Goal: Transaction & Acquisition: Download file/media

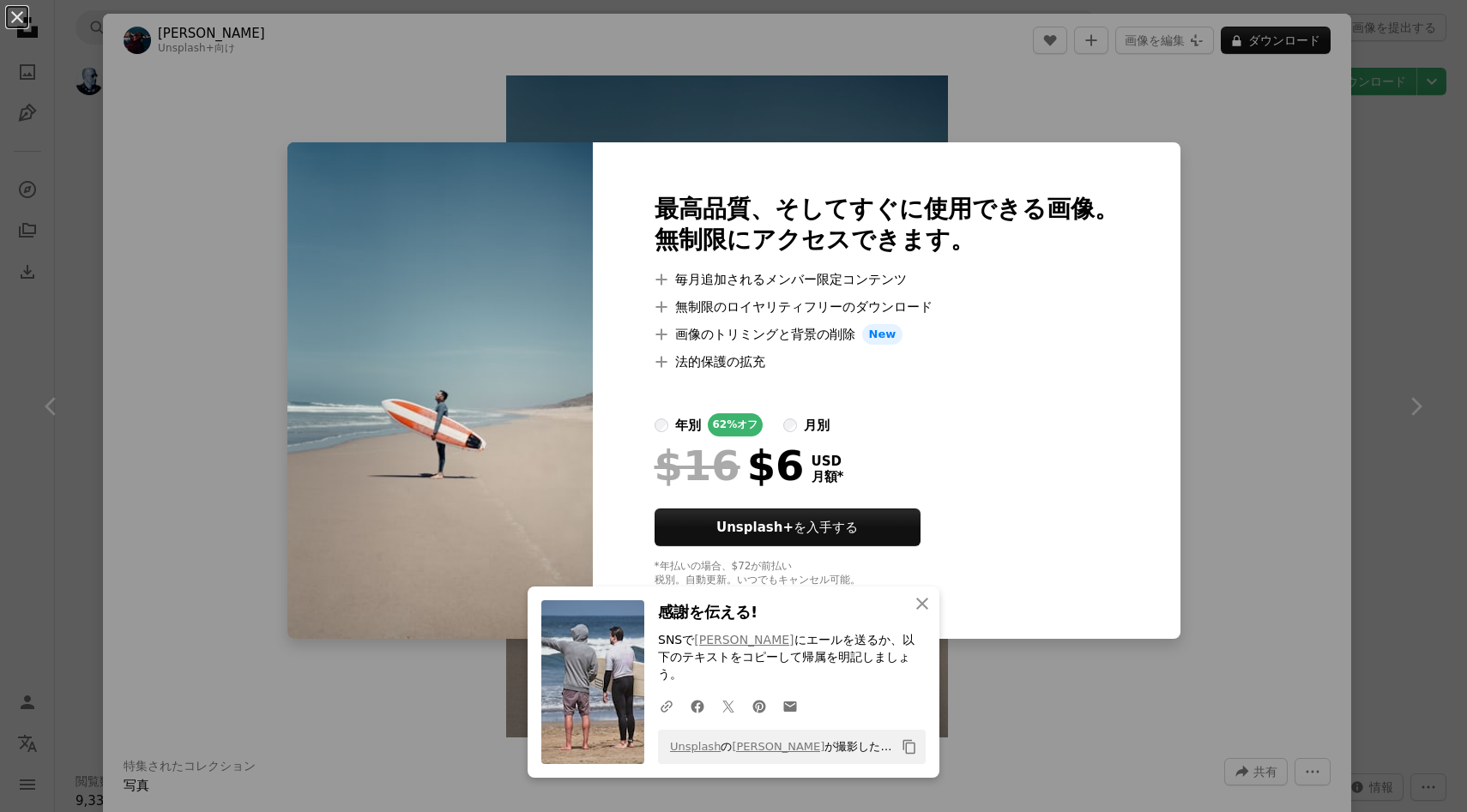
scroll to position [7628, 0]
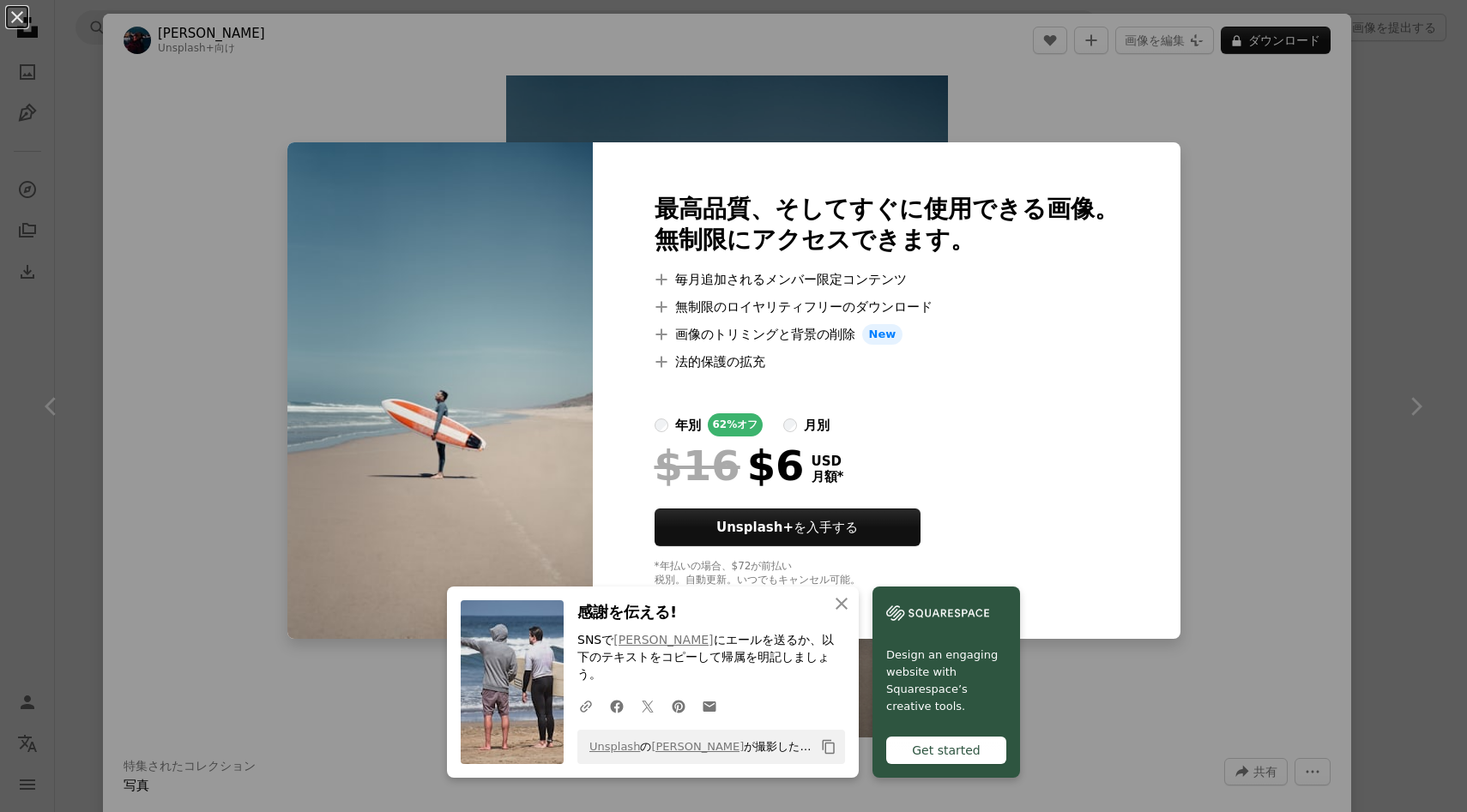
click at [1384, 184] on div "An X shape 最高品質、そしてすぐに使用できる画像。 無制限にアクセスできます。 A plus sign 毎月追加されるメンバー限定コンテンツ A p…" at bounding box center [733, 406] width 1467 height 812
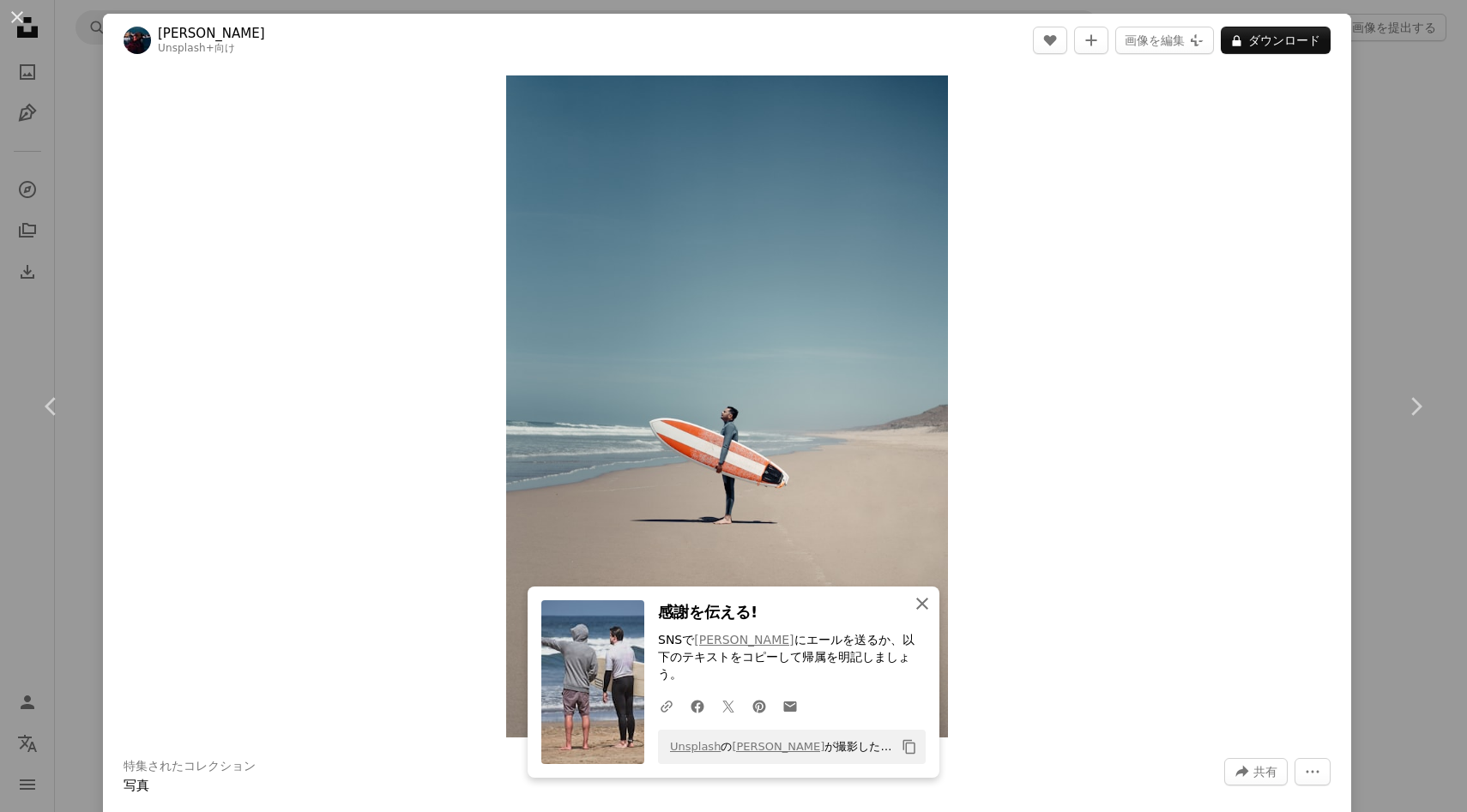
click at [926, 614] on icon "An X shape" at bounding box center [922, 603] width 20 height 20
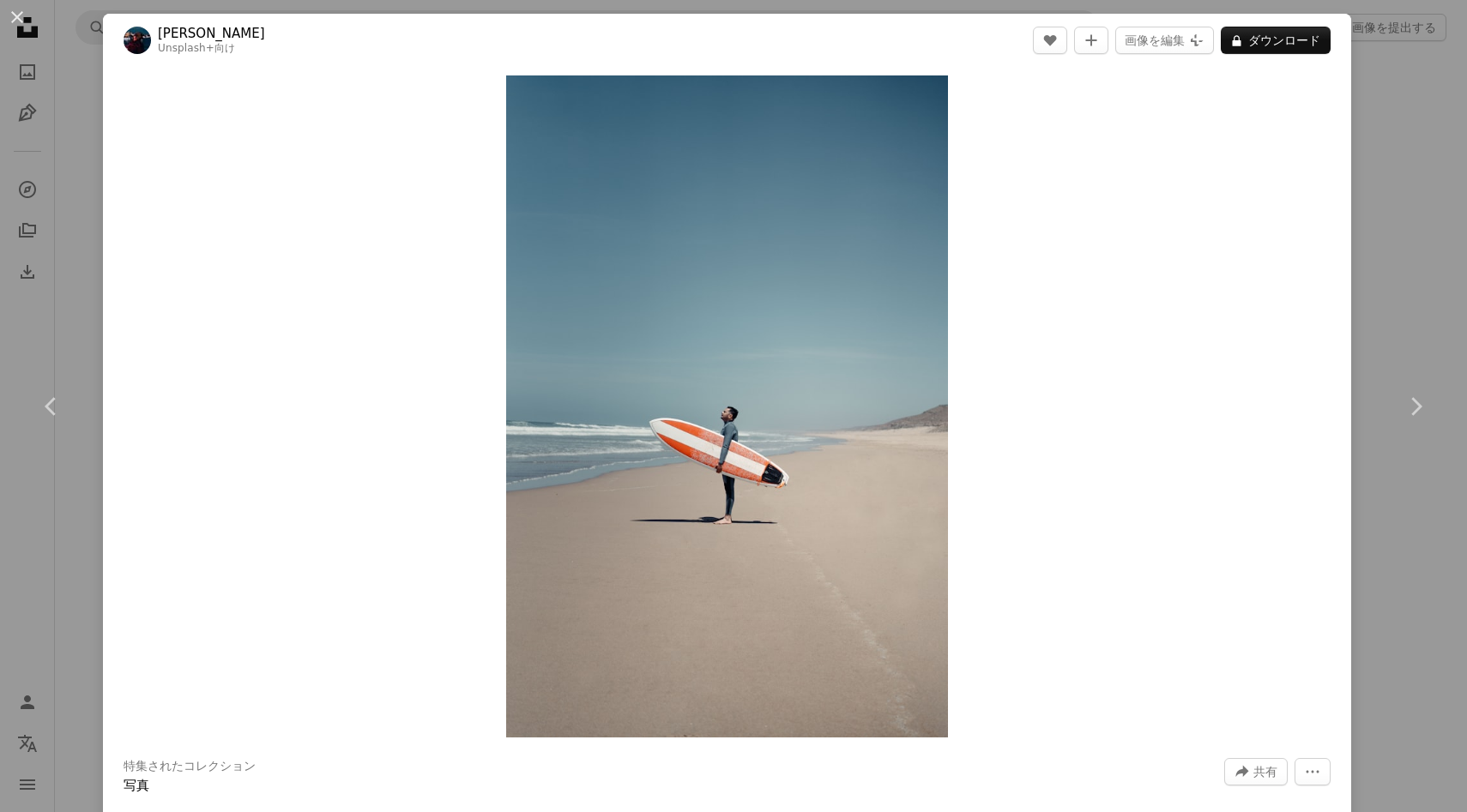
click at [1422, 242] on div "An X shape Chevron left Chevron right [PERSON_NAME] Unsplash+ 向け A heart A plus…" at bounding box center [733, 406] width 1467 height 812
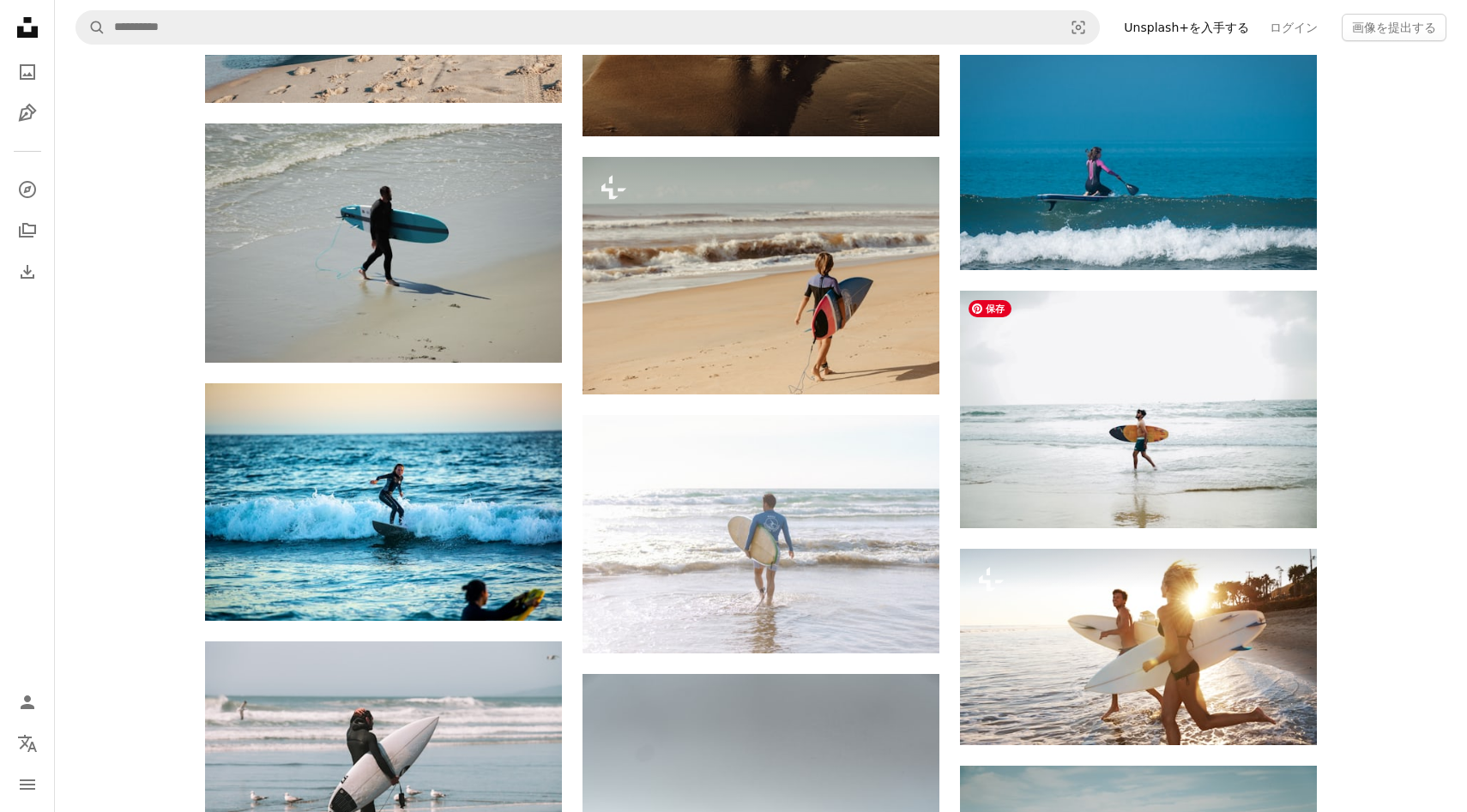
scroll to position [8359, 0]
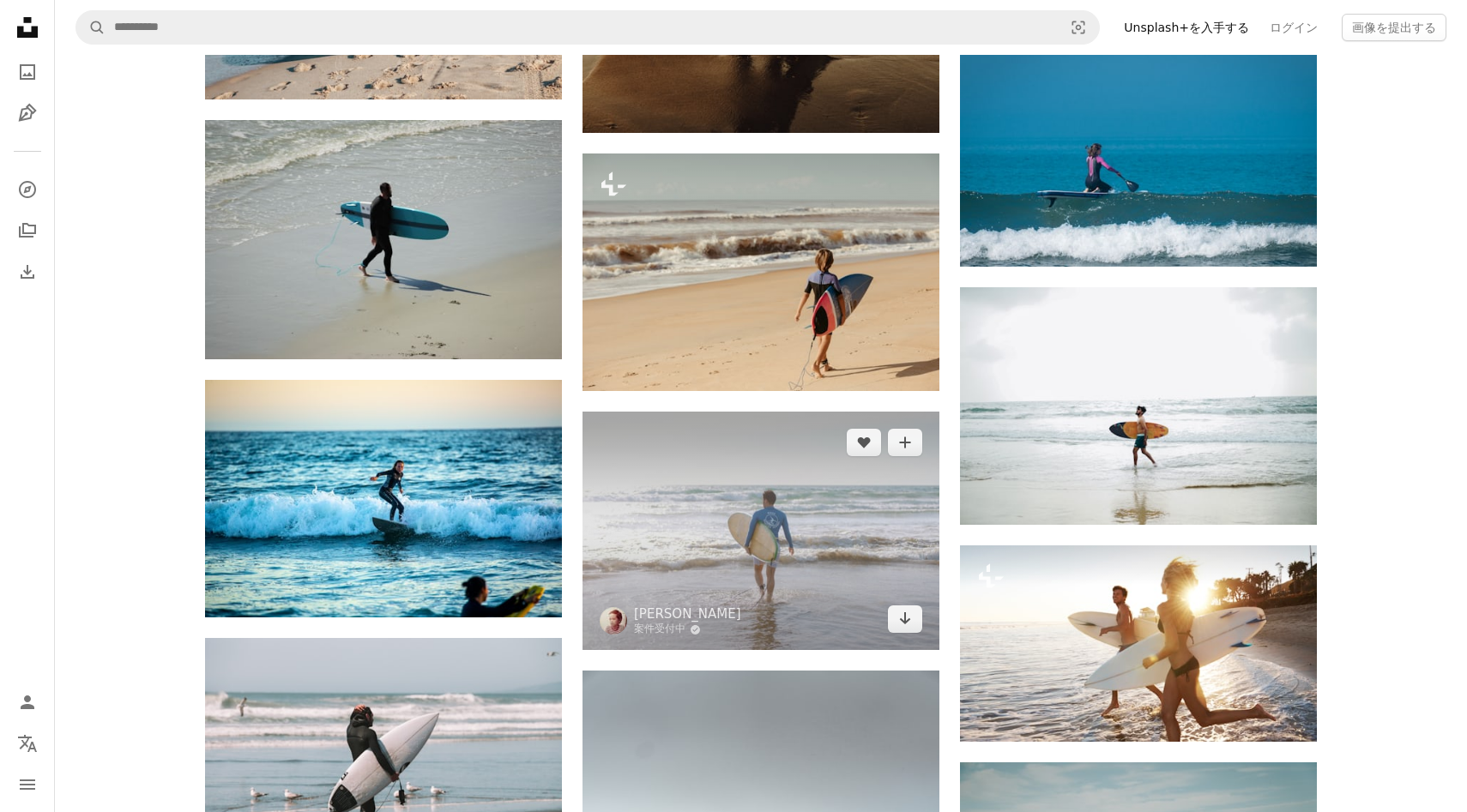
click at [719, 512] on img at bounding box center [760, 530] width 356 height 238
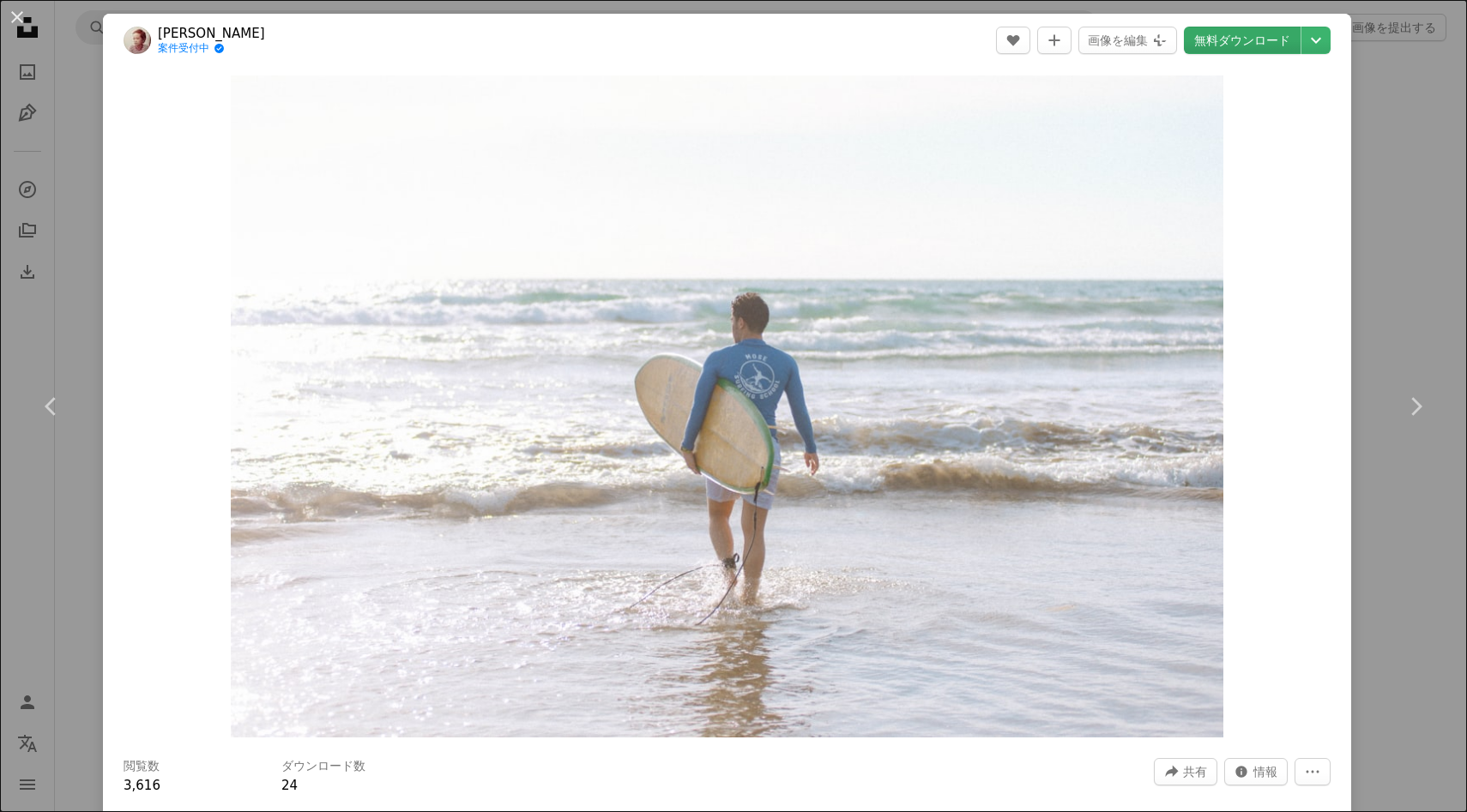
click at [1254, 48] on link "無料ダウンロード" at bounding box center [1241, 40] width 116 height 27
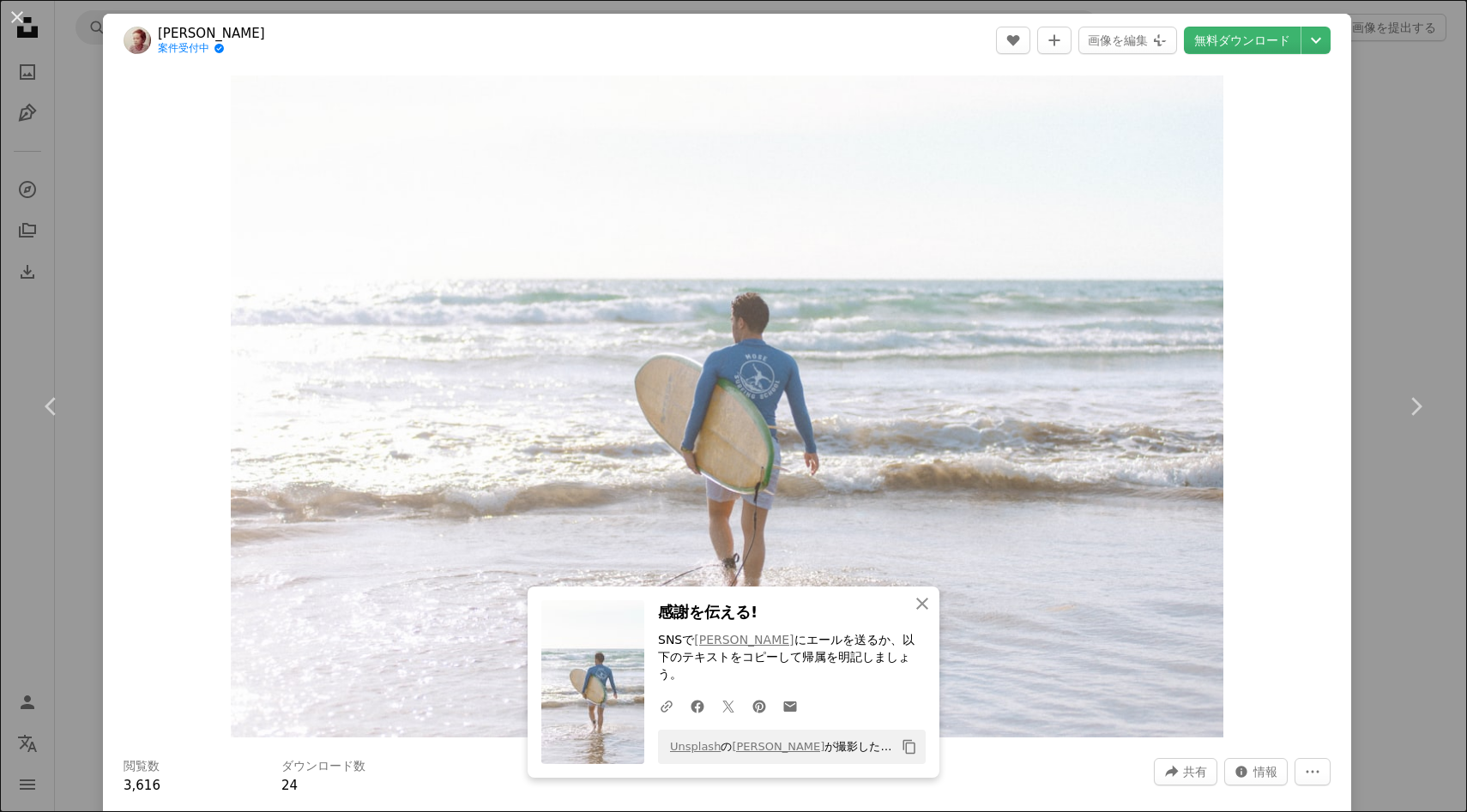
click at [1412, 116] on div "An X shape Chevron left Chevron right Didi Paul 案件受付中 A checkmark inside of a c…" at bounding box center [733, 406] width 1467 height 812
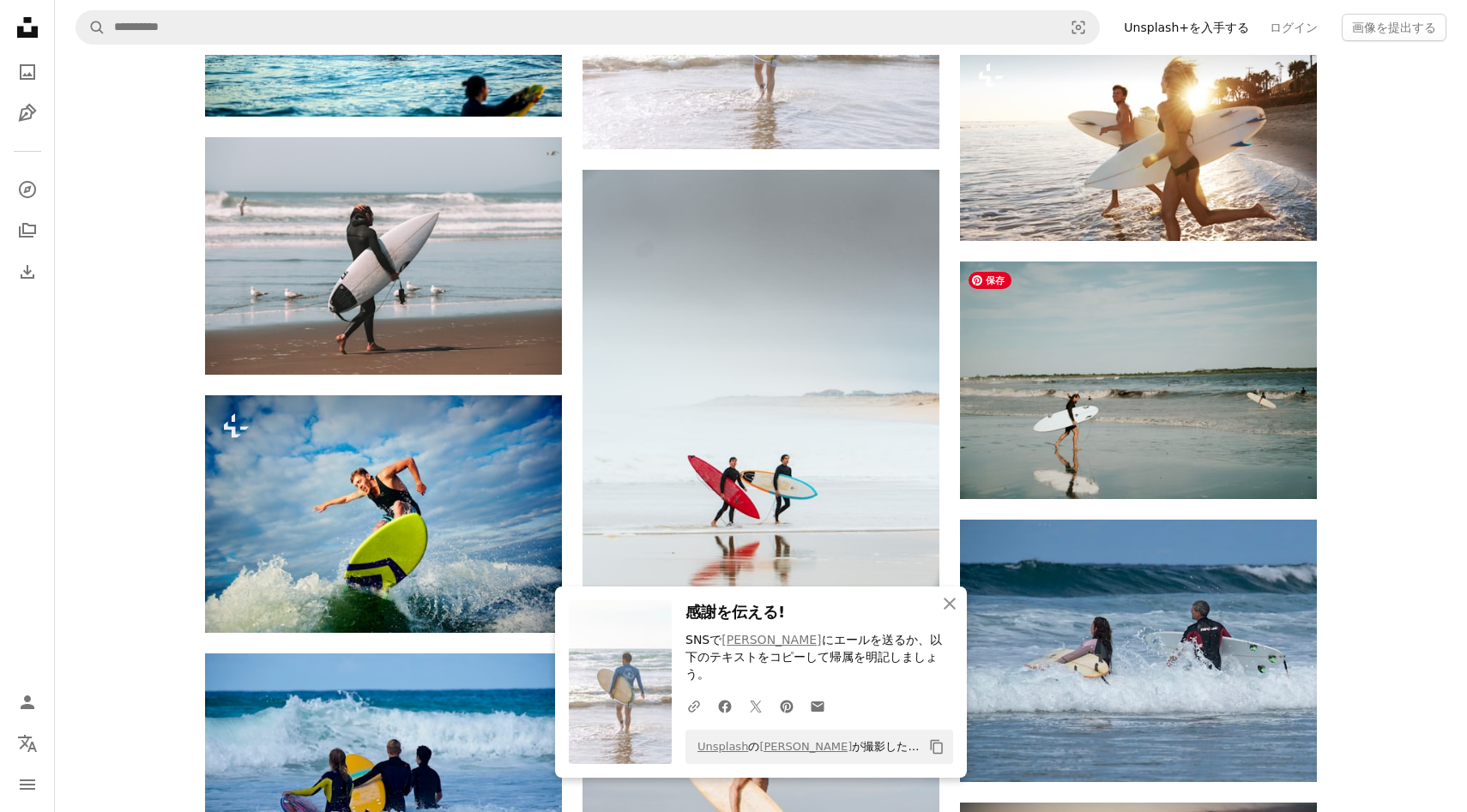
scroll to position [8862, 0]
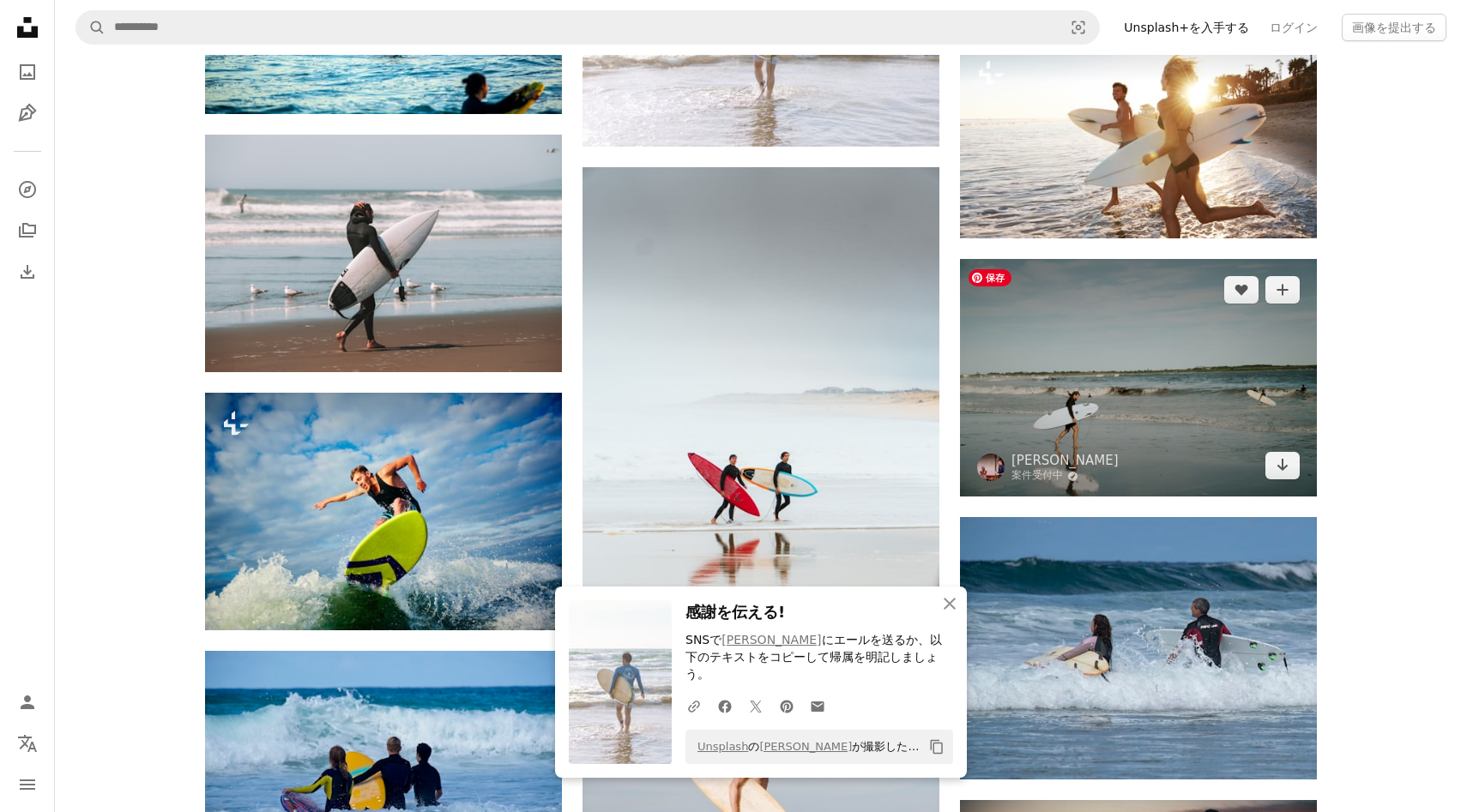
click at [1014, 331] on img at bounding box center [1138, 377] width 356 height 237
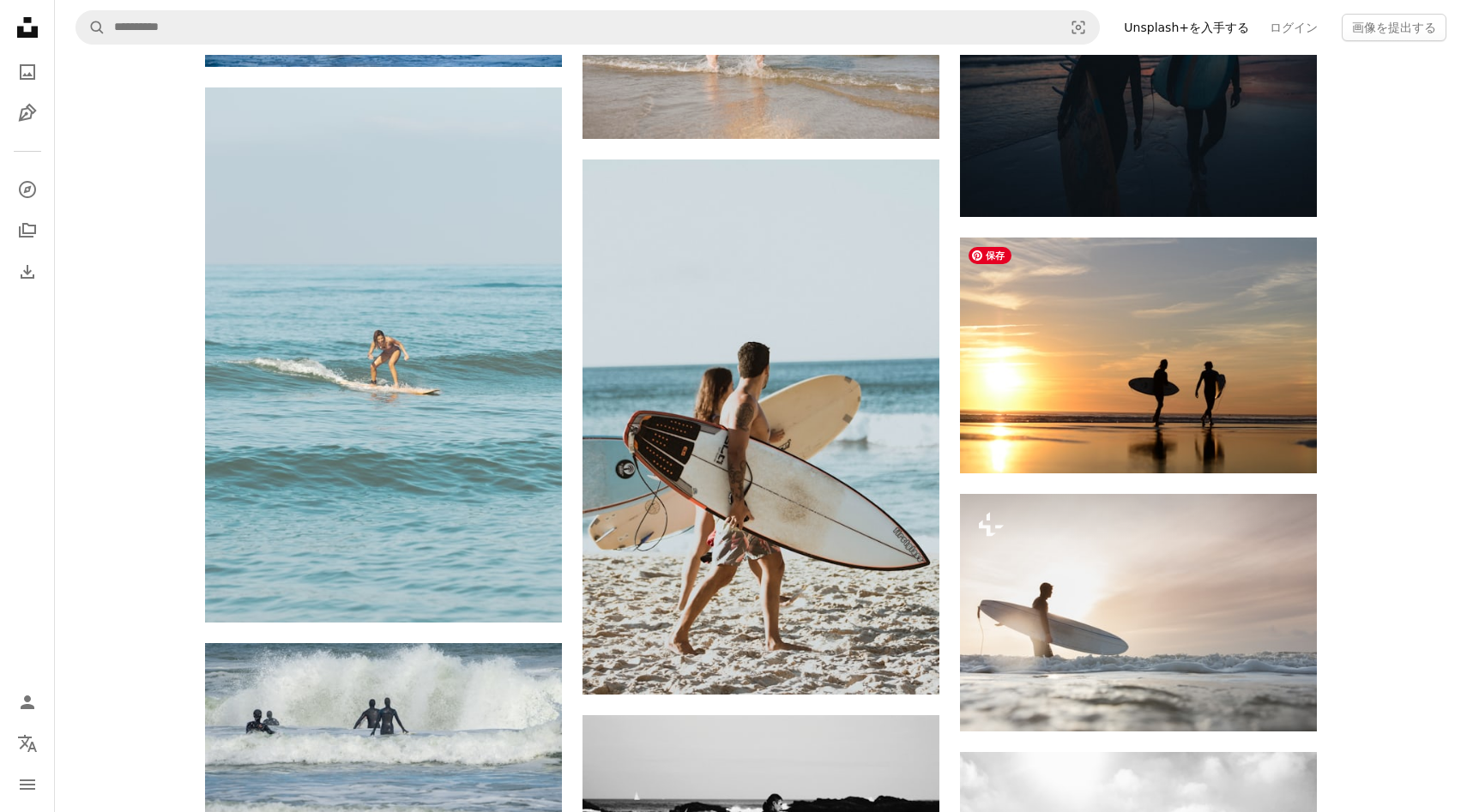
scroll to position [9688, 0]
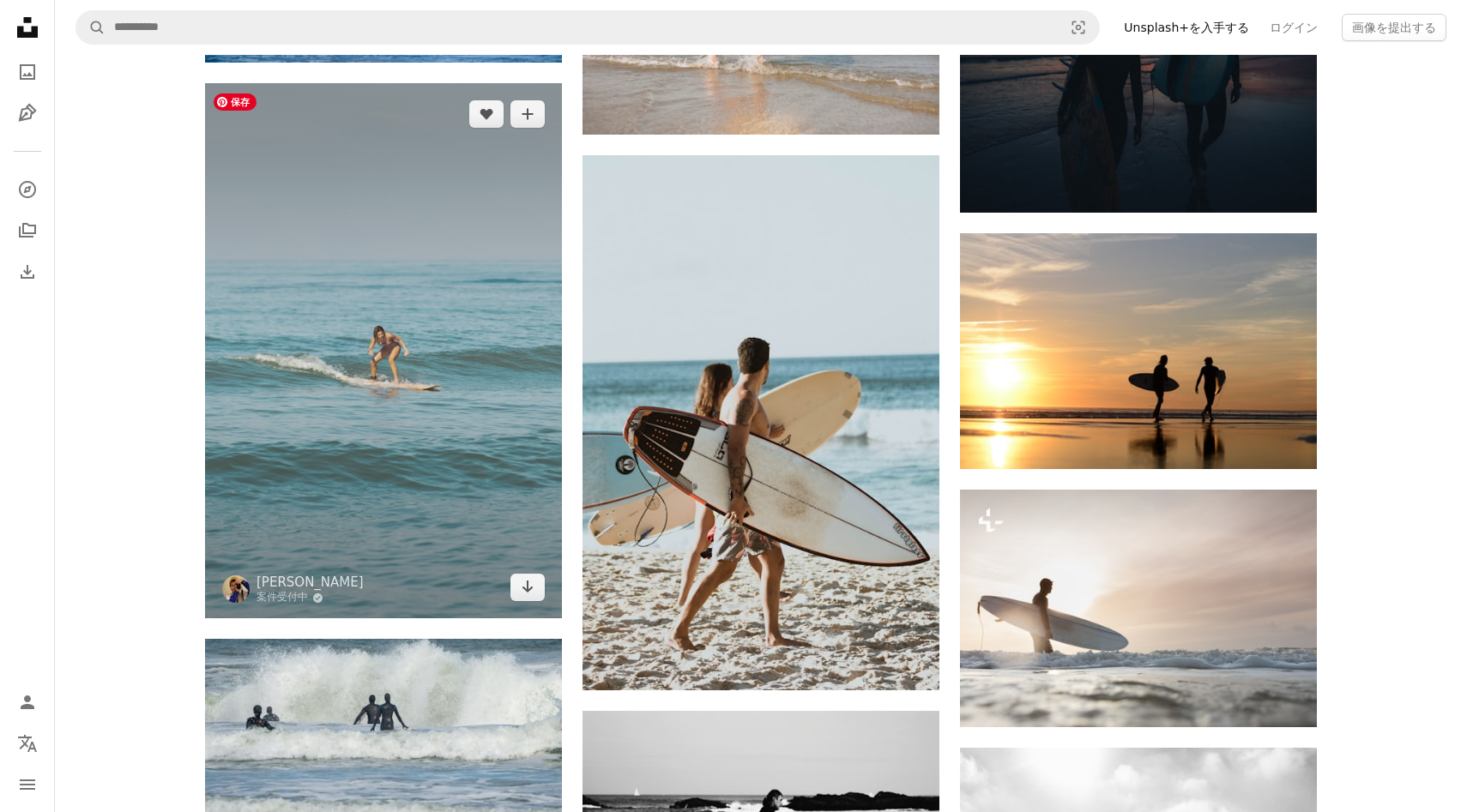
click at [403, 256] on img at bounding box center [383, 350] width 356 height 535
click at [495, 377] on img at bounding box center [383, 350] width 356 height 535
click at [416, 219] on img at bounding box center [383, 350] width 356 height 535
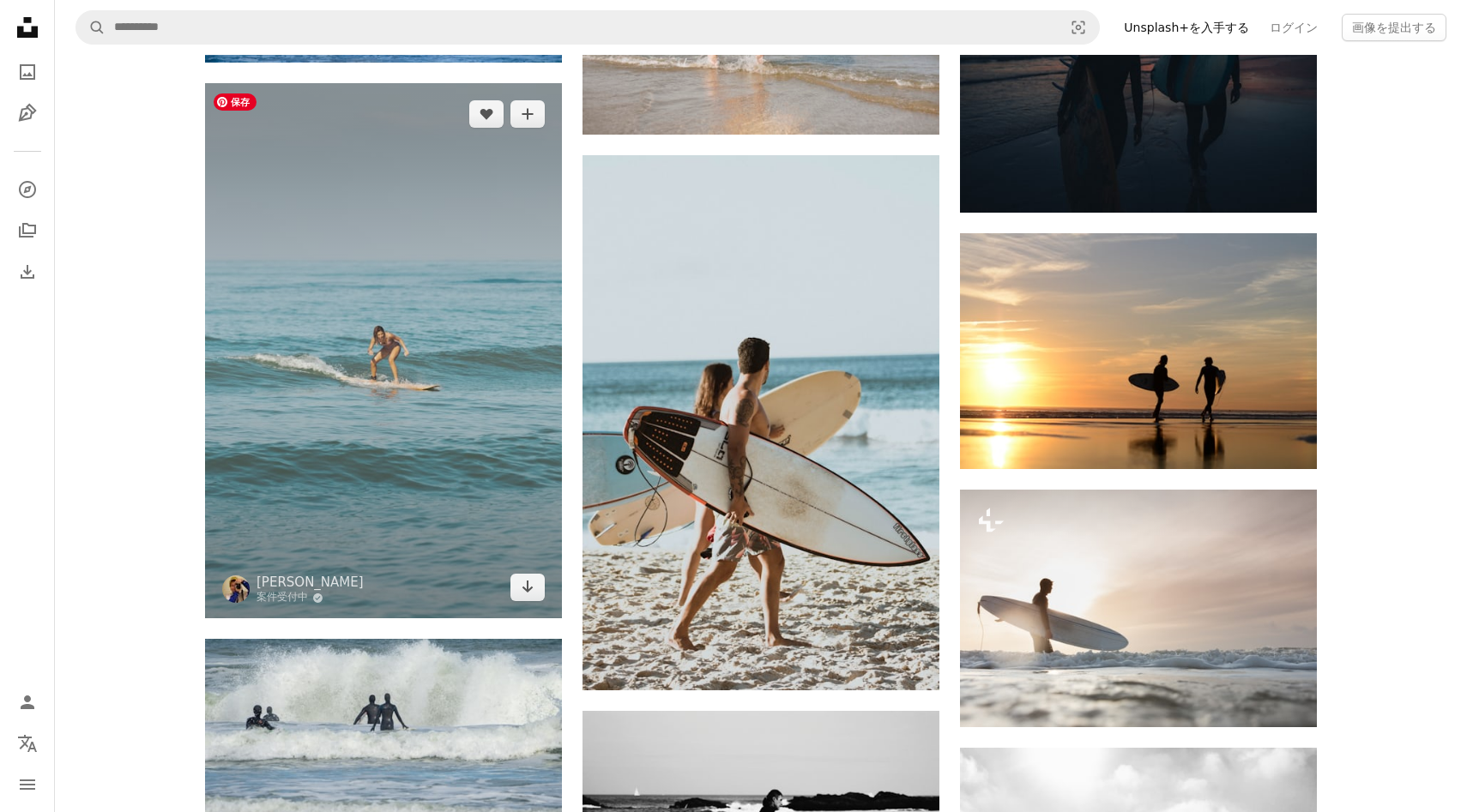
click at [326, 427] on img at bounding box center [383, 350] width 356 height 535
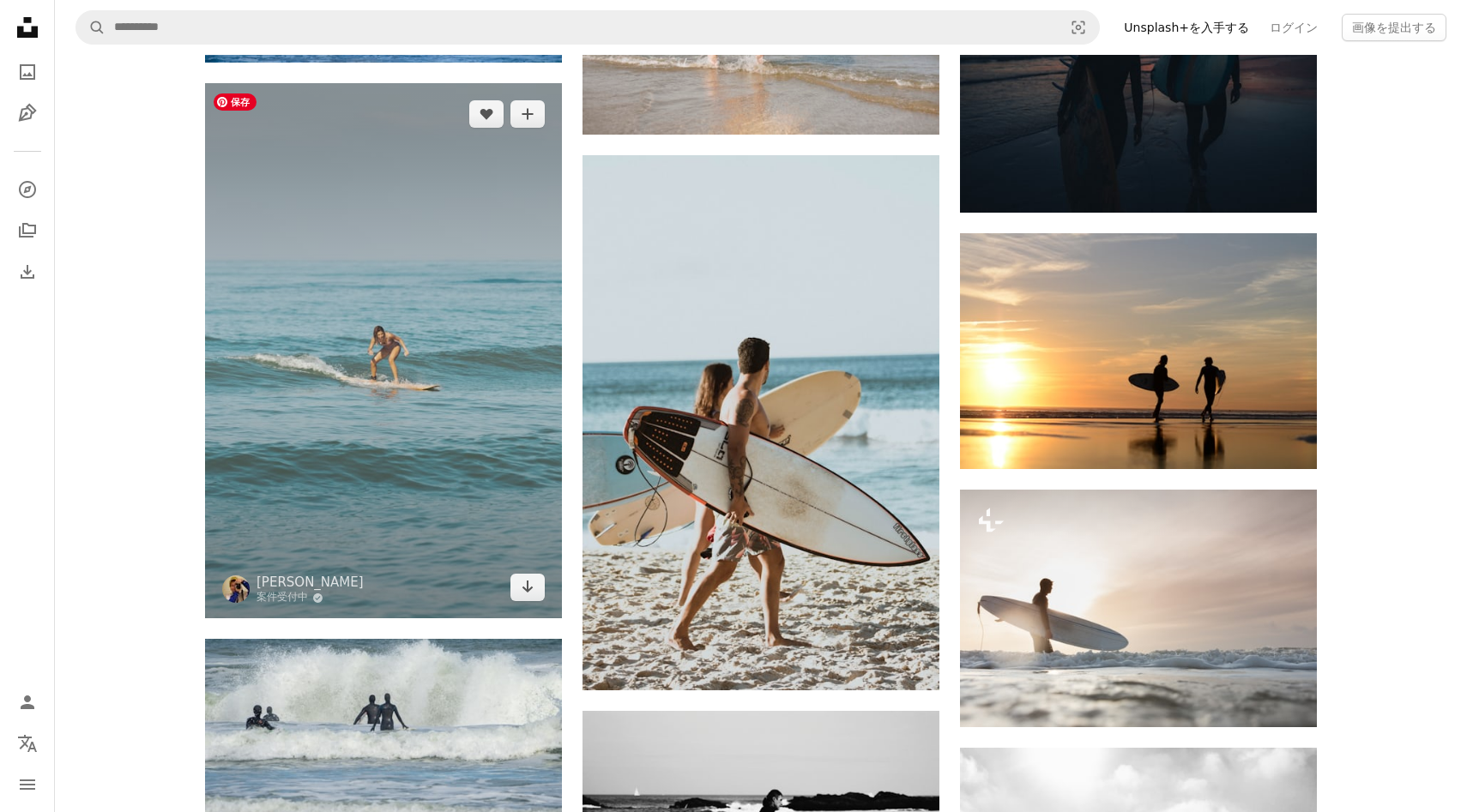
click at [325, 426] on img at bounding box center [383, 350] width 356 height 535
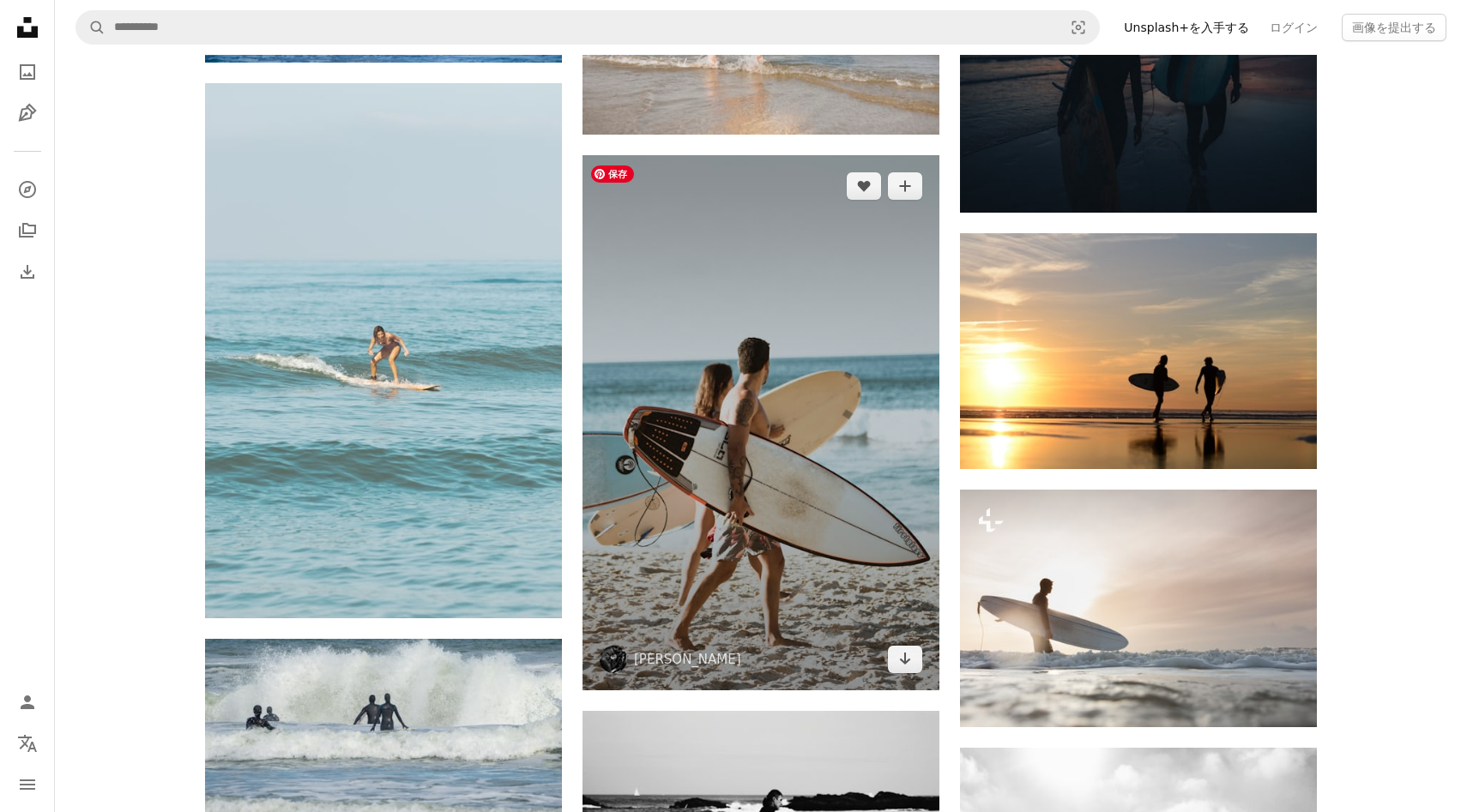
click at [650, 507] on img at bounding box center [760, 422] width 356 height 535
